Goal: Information Seeking & Learning: Check status

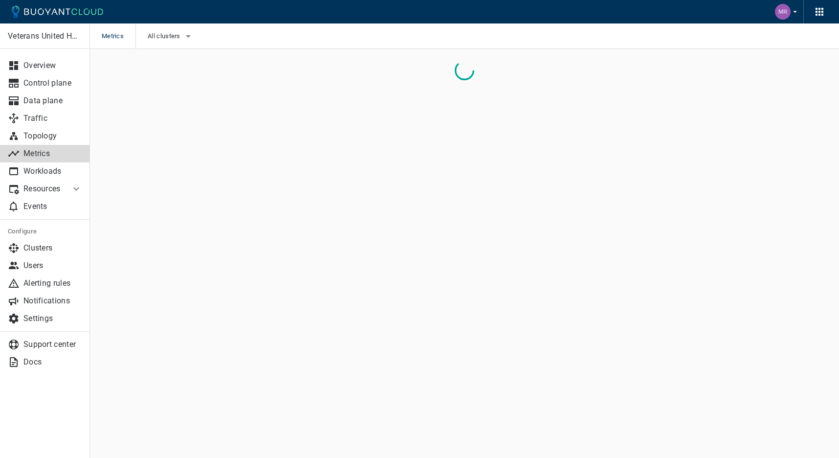
click at [279, 42] on div "Metrics All clusters" at bounding box center [464, 35] width 749 height 25
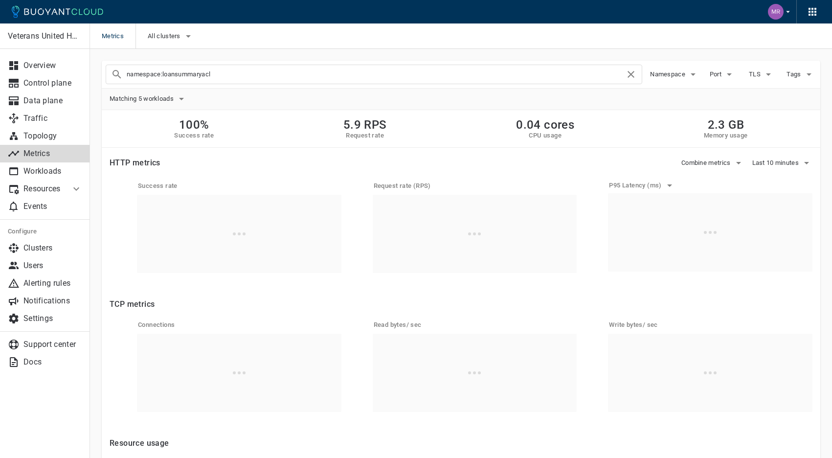
click at [303, 154] on div "Combine metrics Last 10 minutes" at bounding box center [483, 159] width 660 height 22
